Goal: Task Accomplishment & Management: Complete application form

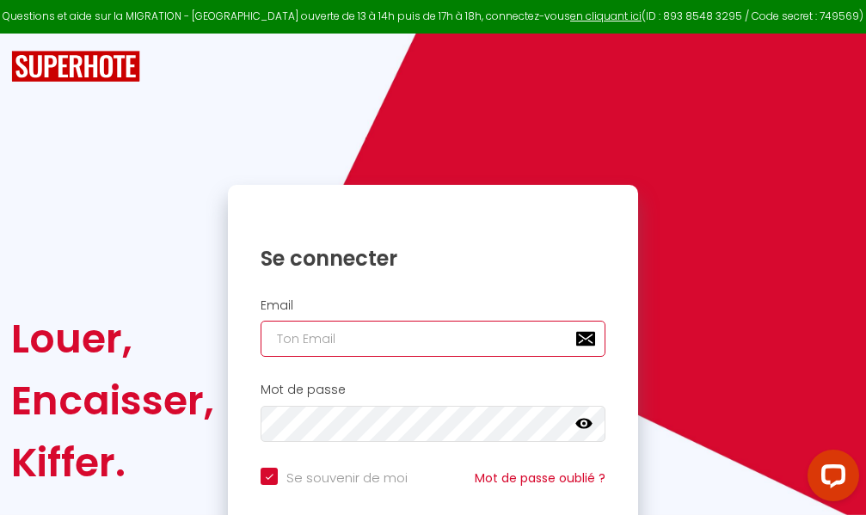
click at [440, 341] on input "email" at bounding box center [433, 339] width 345 height 36
type input "m"
checkbox input "true"
type input "ma"
checkbox input "true"
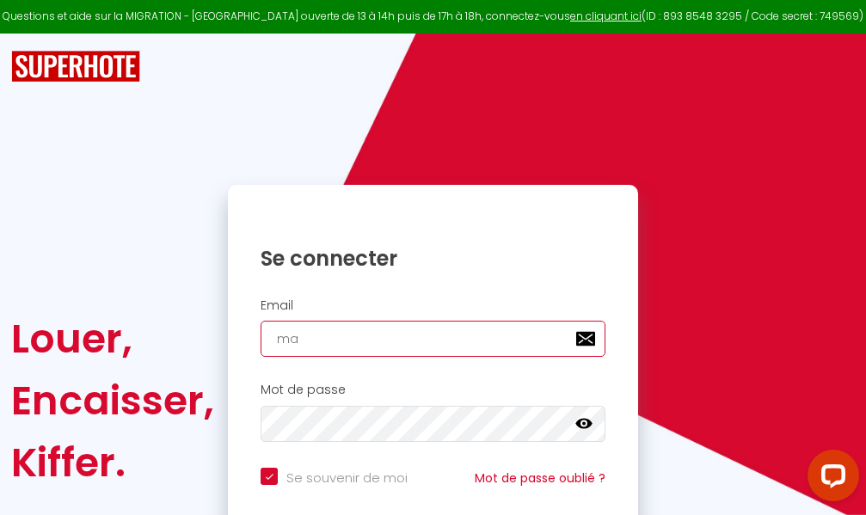
type input "mar"
checkbox input "true"
type input "marc"
checkbox input "true"
type input "marcd"
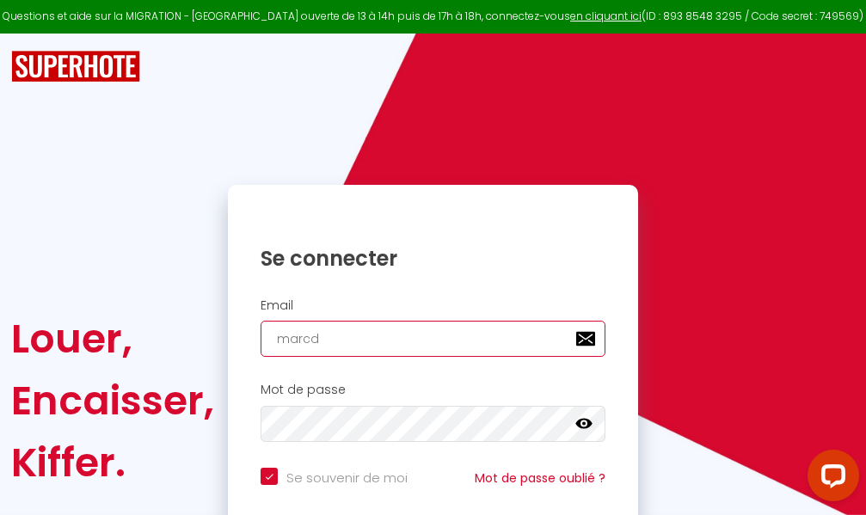
checkbox input "true"
type input "marcdp"
checkbox input "true"
type input "marcdpo"
checkbox input "true"
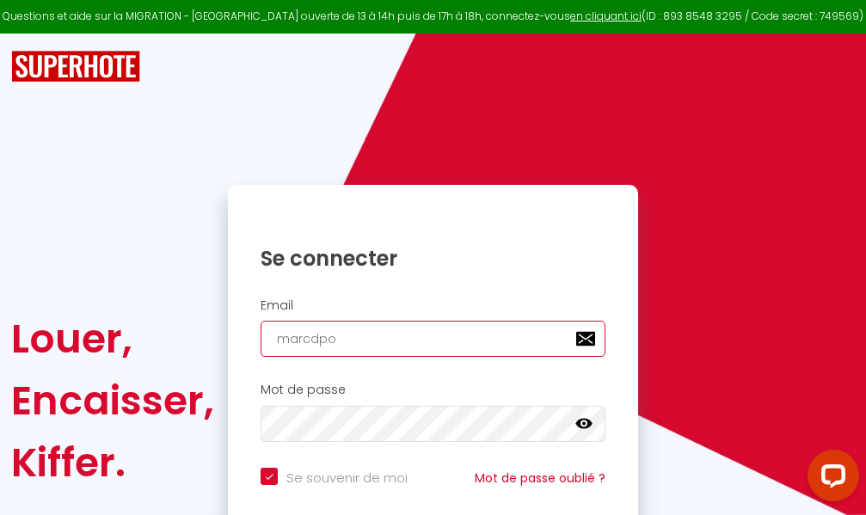
type input "marcdpoz"
checkbox input "true"
type input "marcdpoz."
checkbox input "true"
type input "marcdpoz.l"
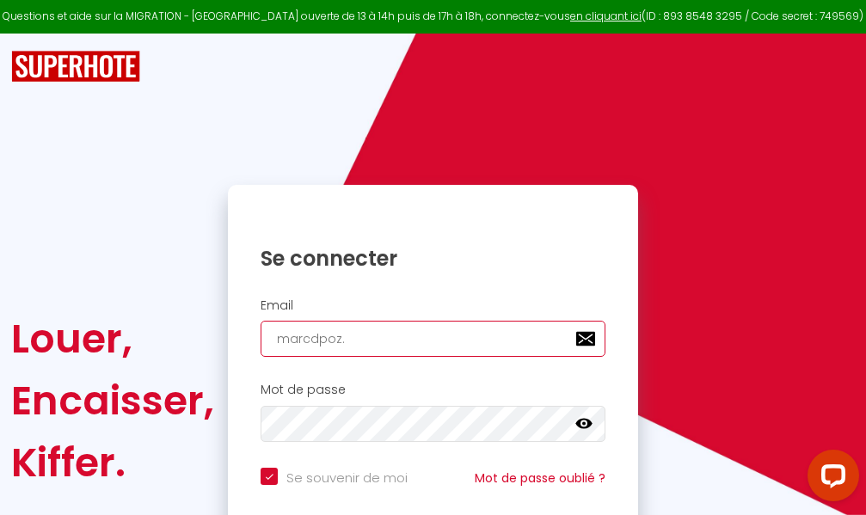
checkbox input "true"
type input "marcdpoz.lo"
checkbox input "true"
type input "marcdpoz.loc"
checkbox input "true"
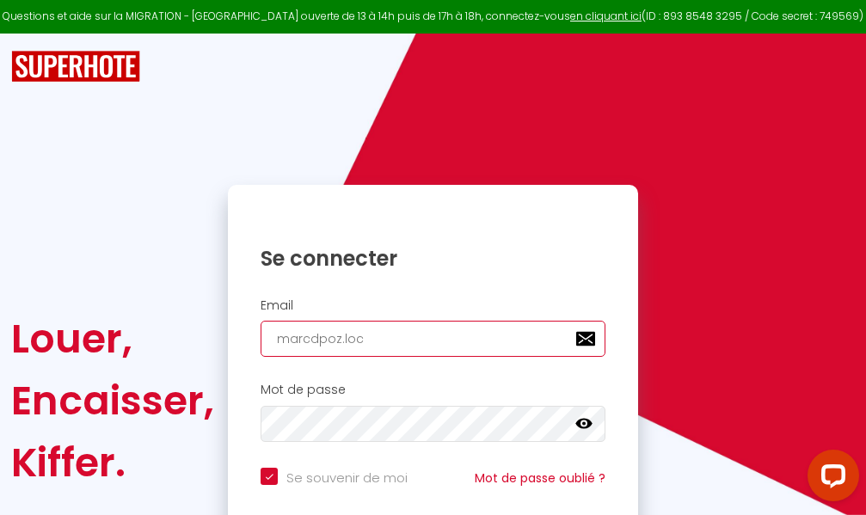
type input "marcdpoz.loca"
checkbox input "true"
type input "marcdpoz.locat"
checkbox input "true"
type input "marcdpoz.locati"
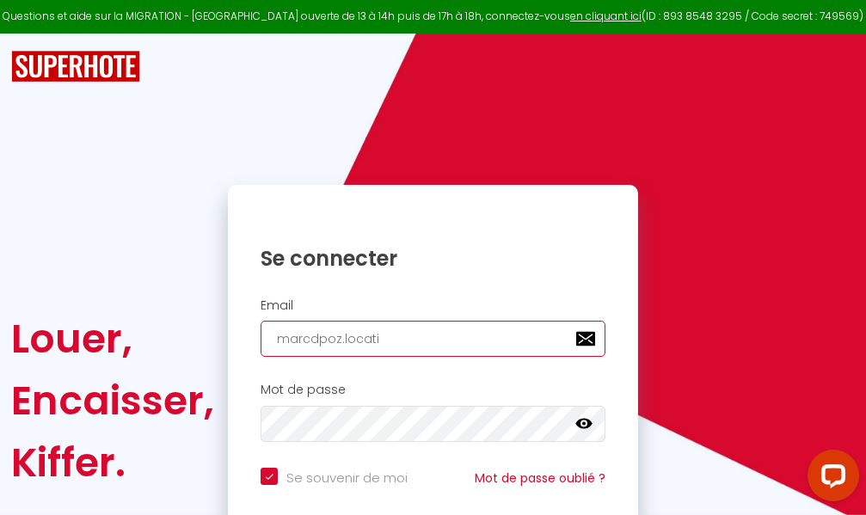
checkbox input "true"
type input "marcdpoz.locatio"
checkbox input "true"
type input "marcdpoz.location"
checkbox input "true"
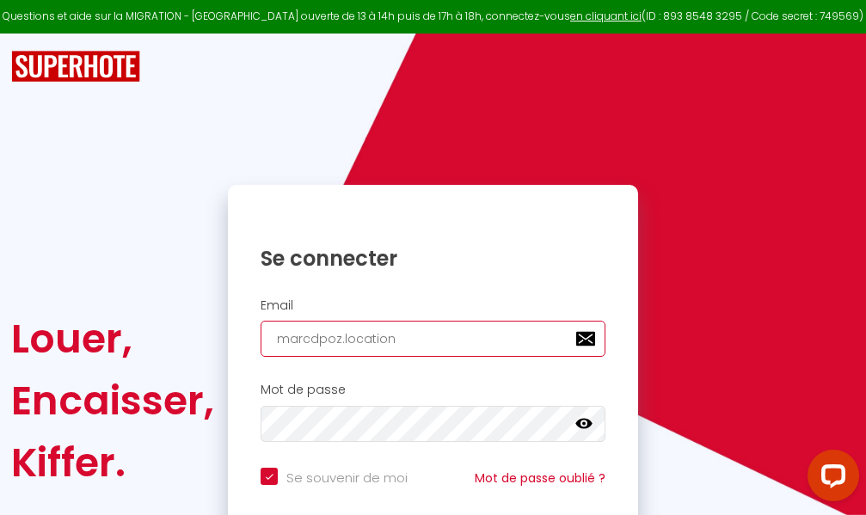
type input "marcdpoz.location@"
checkbox input "true"
type input "marcdpoz.location@g"
checkbox input "true"
type input "marcdpoz.location@gm"
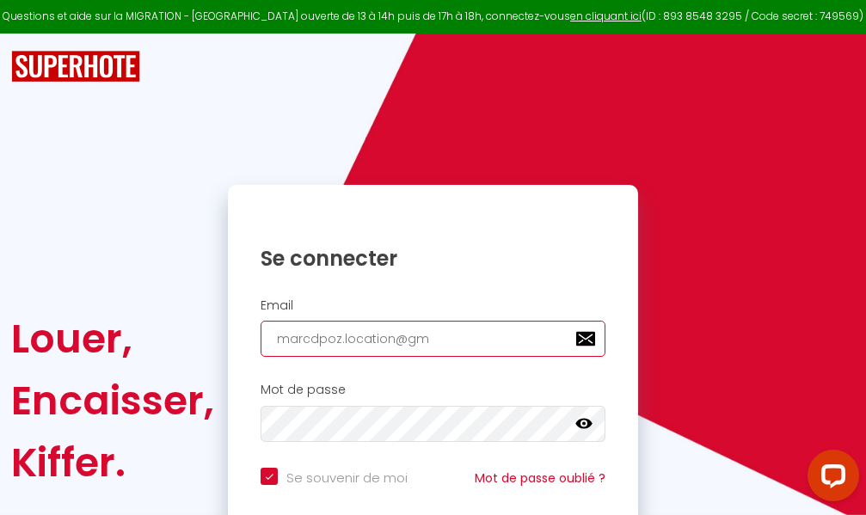
checkbox input "true"
type input "marcdpoz.location@gma"
checkbox input "true"
type input "marcdpoz.location@gmai"
checkbox input "true"
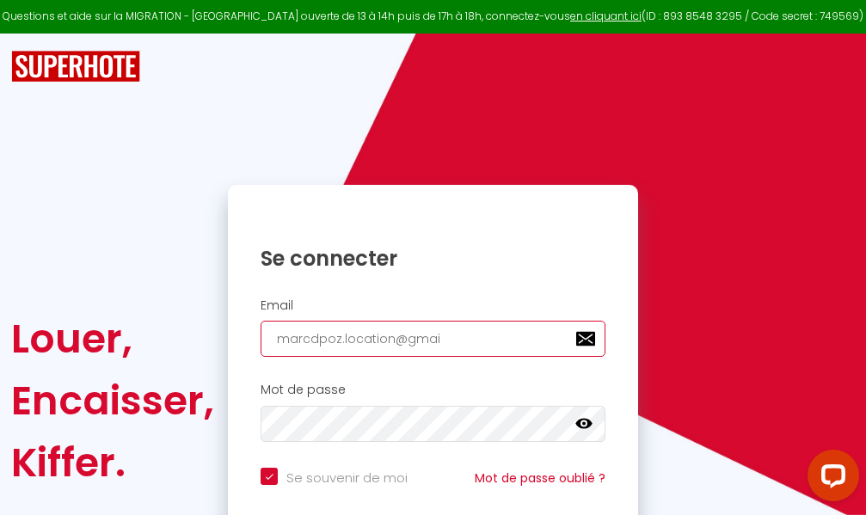
type input "[EMAIL_ADDRESS]"
checkbox input "true"
type input "[EMAIL_ADDRESS]."
checkbox input "true"
type input "marcdpoz.location@gmail.c"
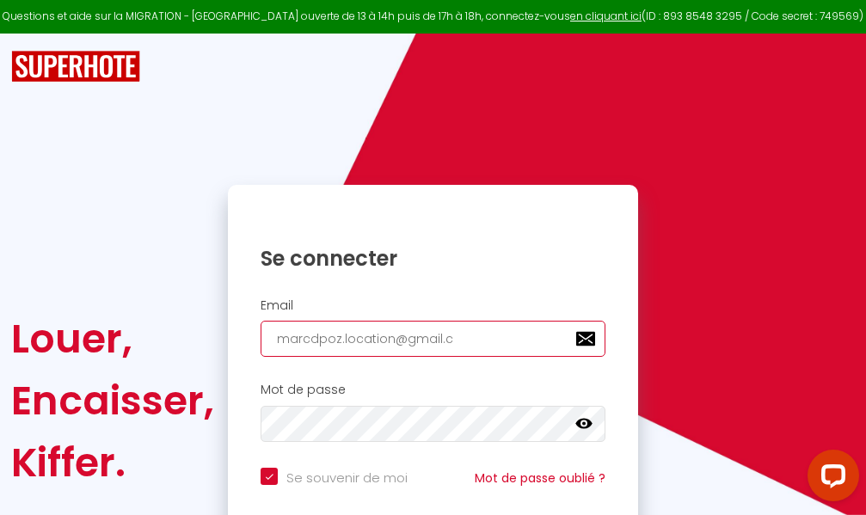
checkbox input "true"
type input "[EMAIL_ADDRESS][DOMAIN_NAME]"
checkbox input "true"
type input "[EMAIL_ADDRESS][DOMAIN_NAME]"
checkbox input "true"
